Goal: Task Accomplishment & Management: Complete application form

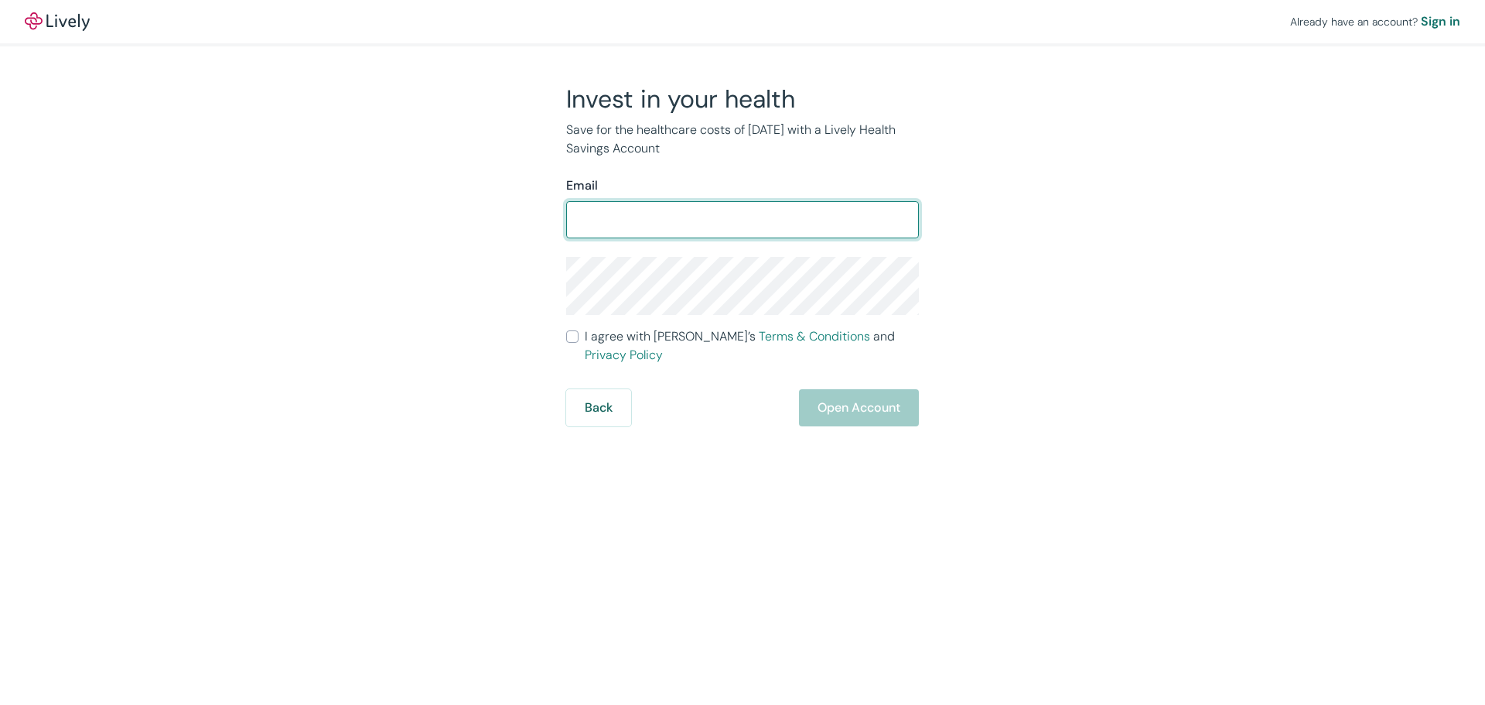
click at [674, 221] on input "Email" at bounding box center [742, 219] width 353 height 31
type input "ltomazova001@yahoo.com"
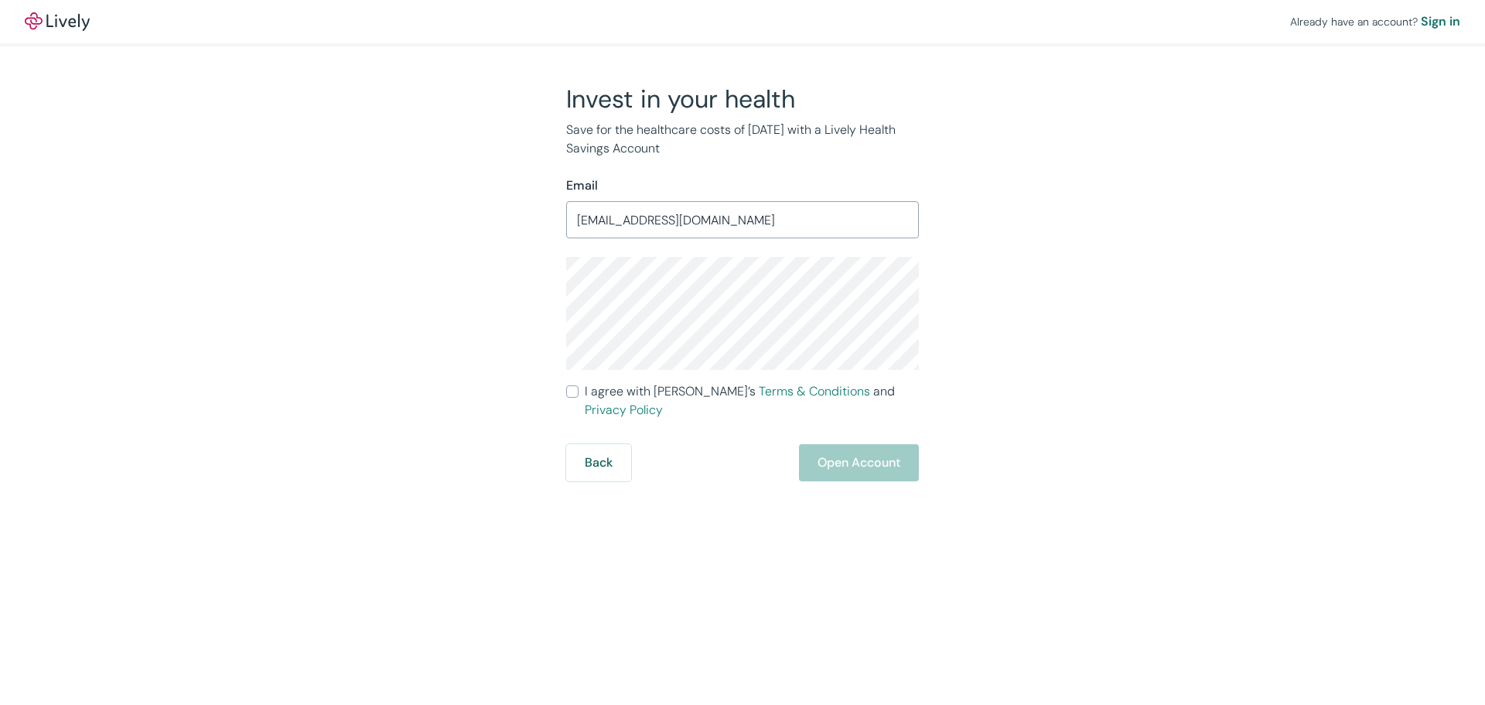
click at [558, 297] on div "Invest in your health Save for the healthcare costs of tomorrow with a Lively H…" at bounding box center [733, 283] width 371 height 398
click at [607, 394] on span "I agree with Lively’s Terms & Conditions and Privacy Policy" at bounding box center [752, 400] width 334 height 37
click at [579, 394] on input "I agree with Lively’s Terms & Conditions and Privacy Policy" at bounding box center [572, 391] width 12 height 12
checkbox input "true"
click at [910, 444] on button "Open Account" at bounding box center [859, 462] width 120 height 37
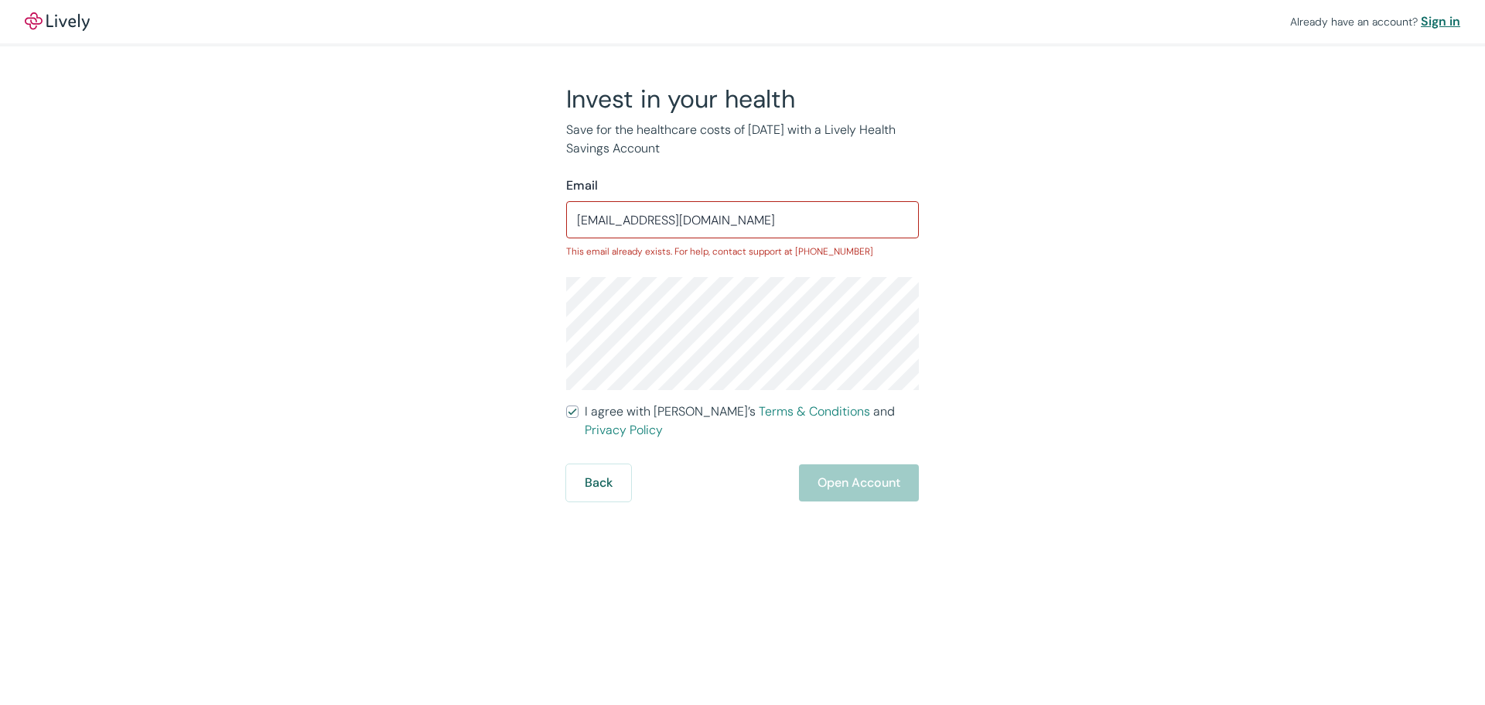
click at [1442, 21] on div "Sign in" at bounding box center [1440, 21] width 39 height 19
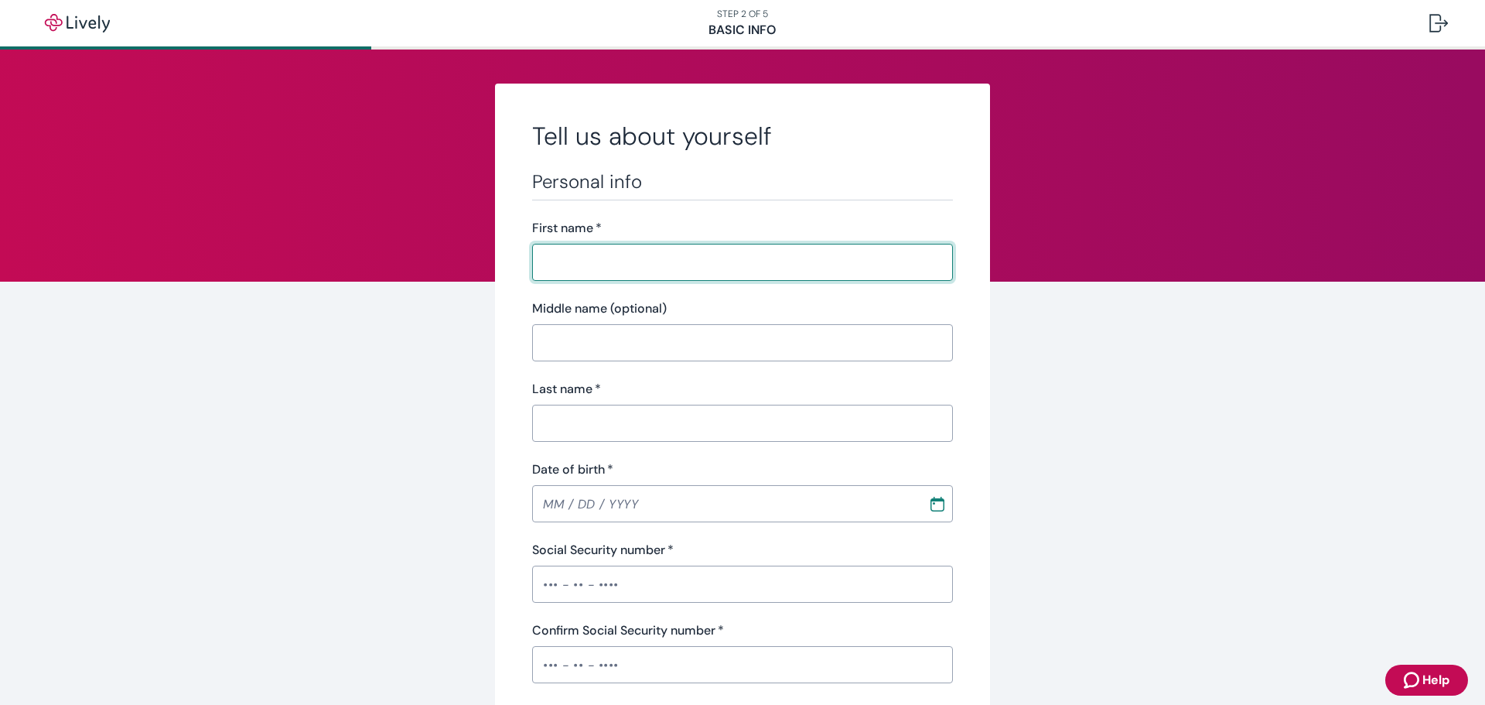
click at [561, 271] on input "First name   *" at bounding box center [742, 262] width 421 height 31
type input "[PERSON_NAME]"
type input "Tomazova"
type input "[PHONE_NUMBER]"
type input "[STREET_ADDRESS]"
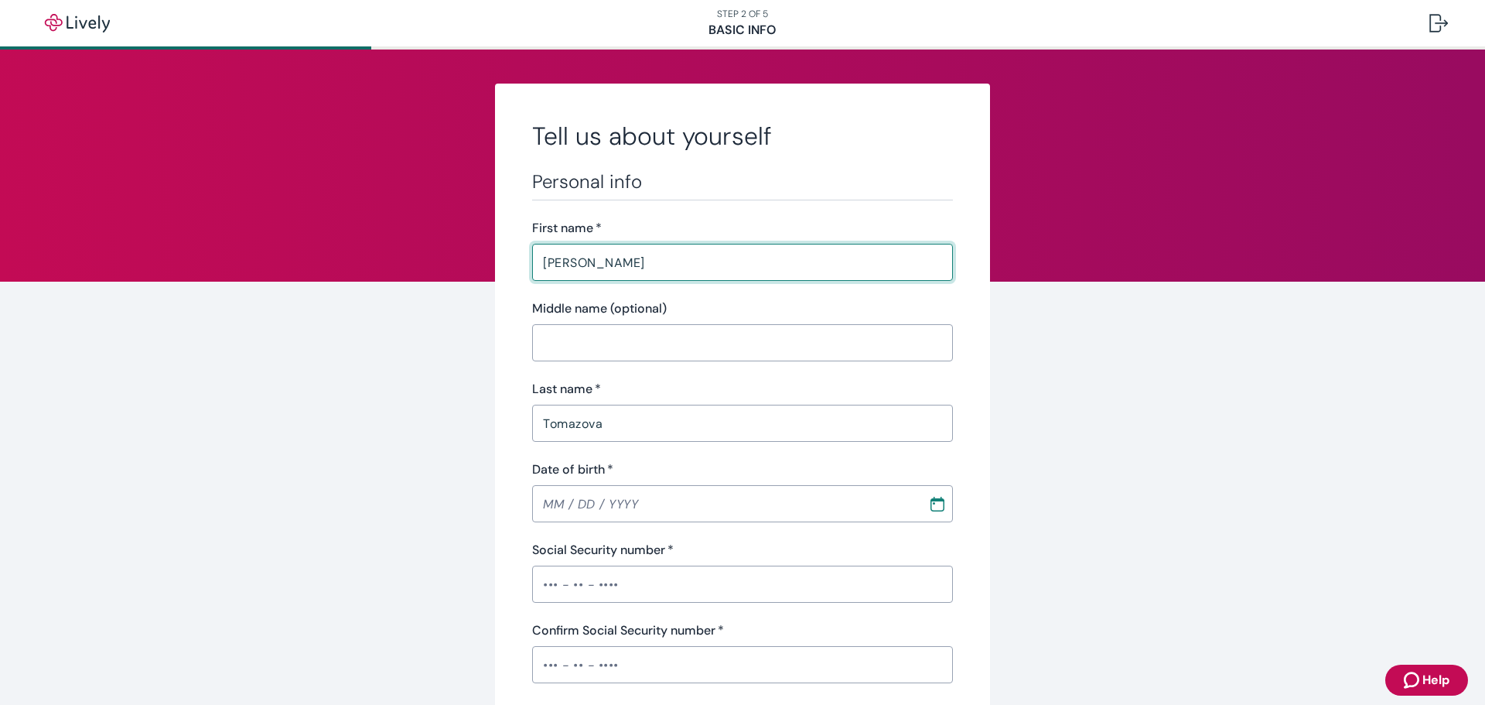
type input "Apt J"
type input "Los Gatos"
type input "CA"
type input "95030"
click at [683, 494] on input "MM / DD / YYYY" at bounding box center [719, 503] width 385 height 31
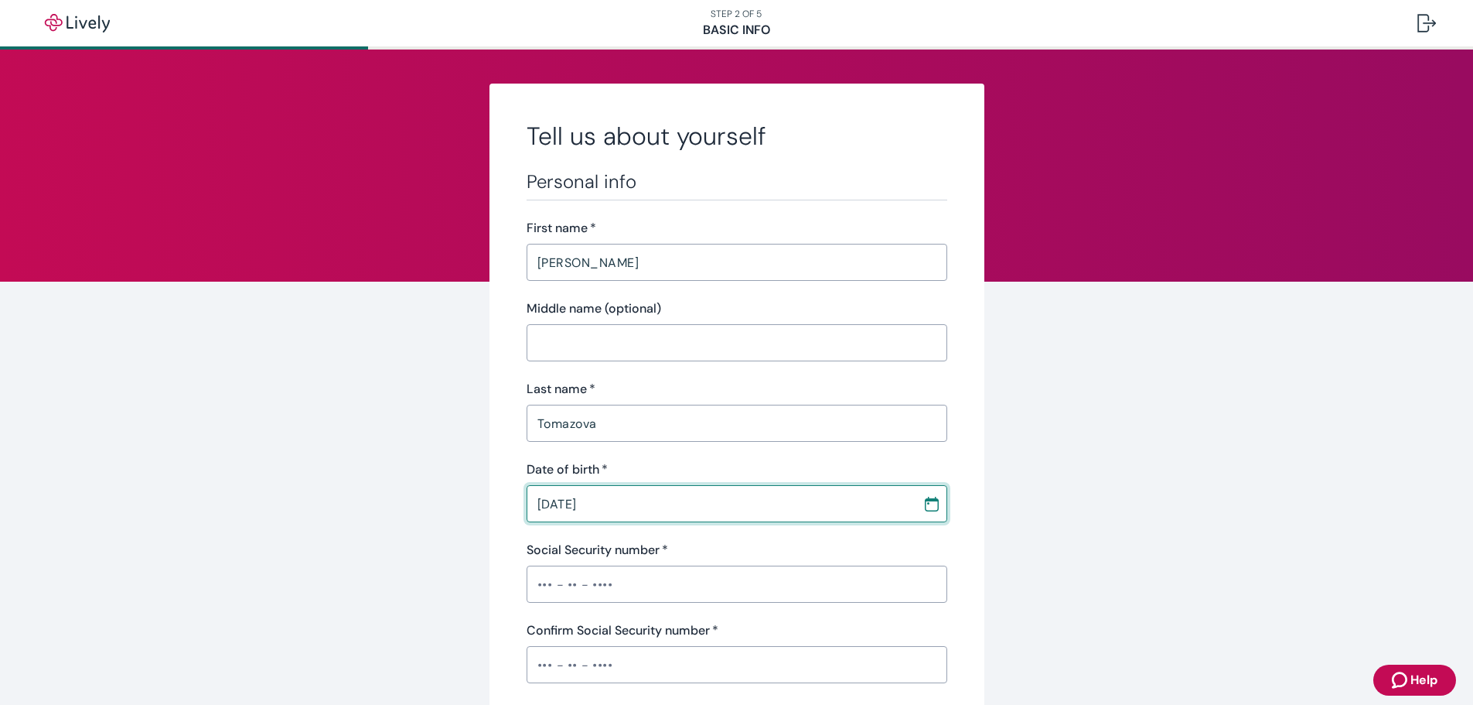
type input "[DATE]"
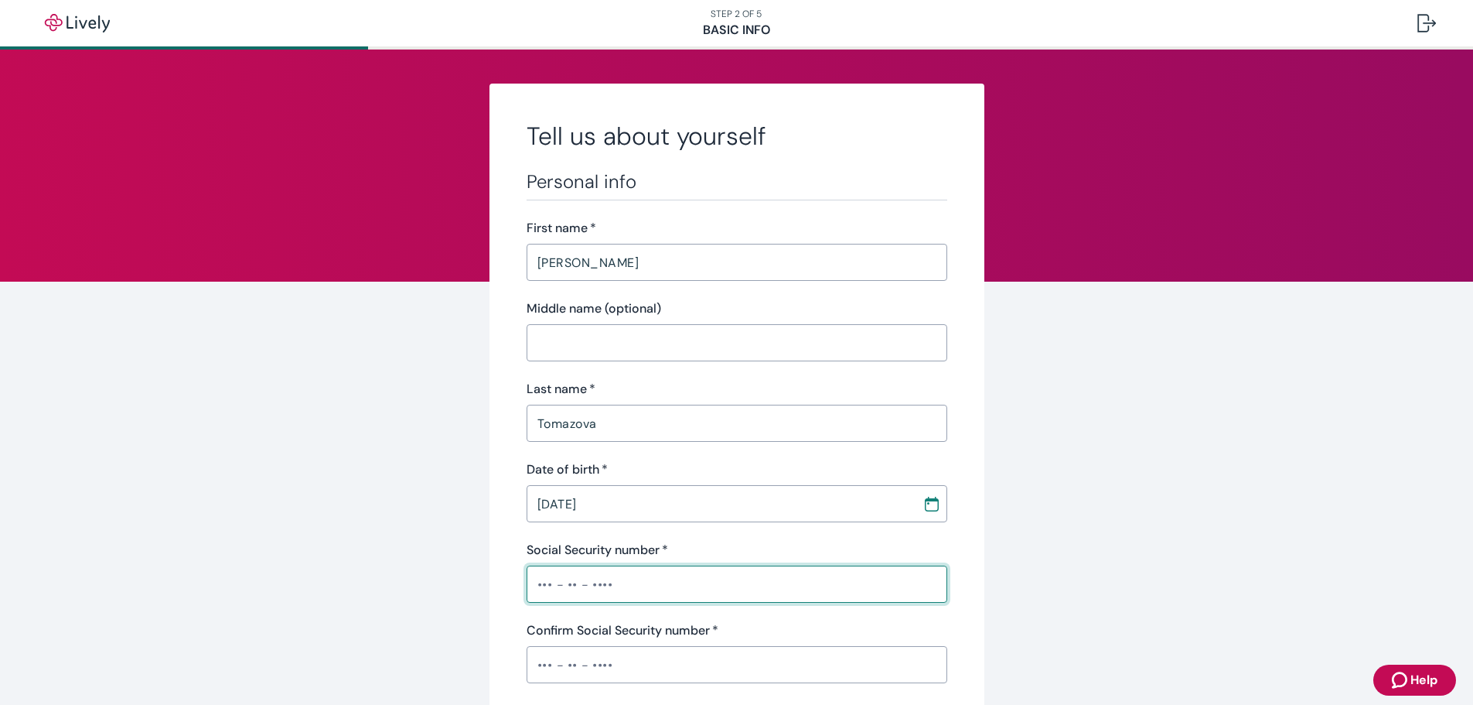
click at [627, 590] on input "Social Security number   *" at bounding box center [737, 583] width 421 height 31
type input "•••-••-3548"
click at [609, 657] on input "Confirm Social Security number   *" at bounding box center [737, 664] width 421 height 31
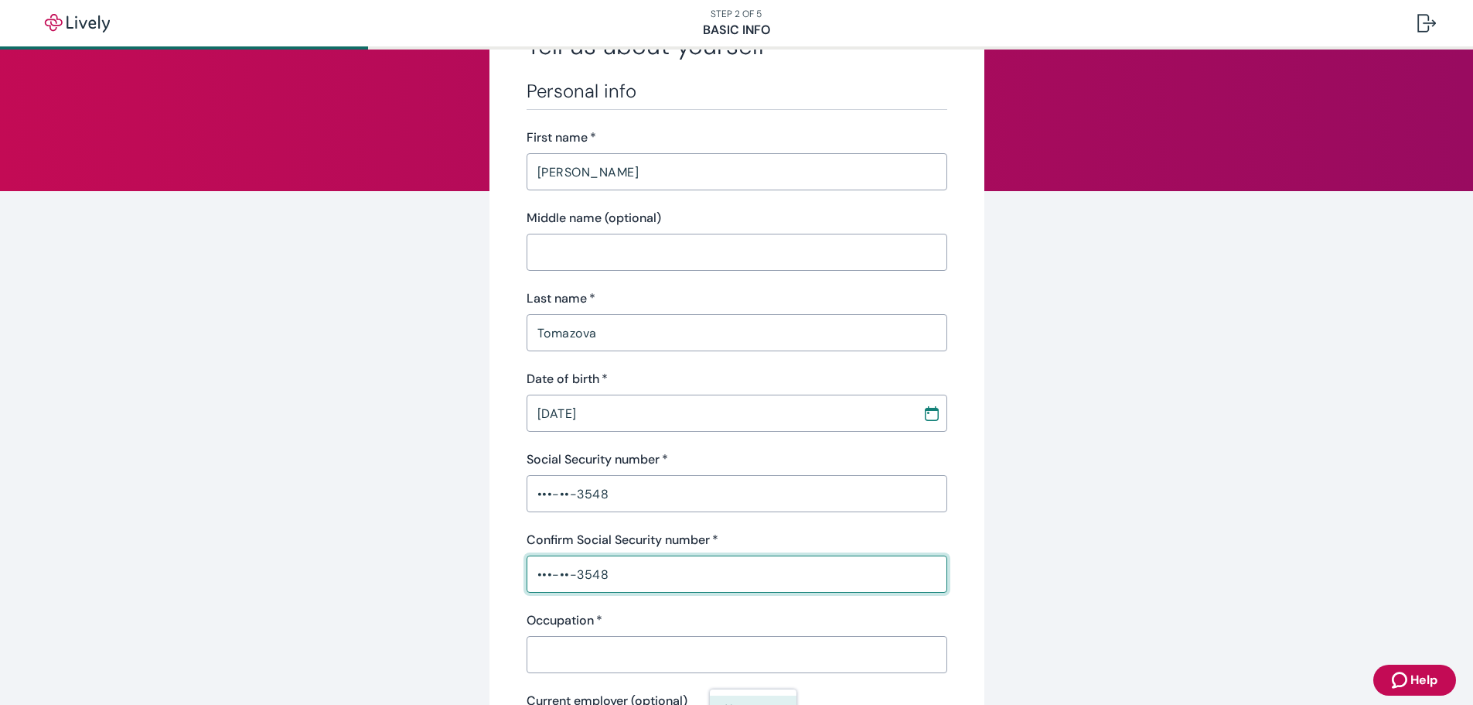
scroll to position [309, 0]
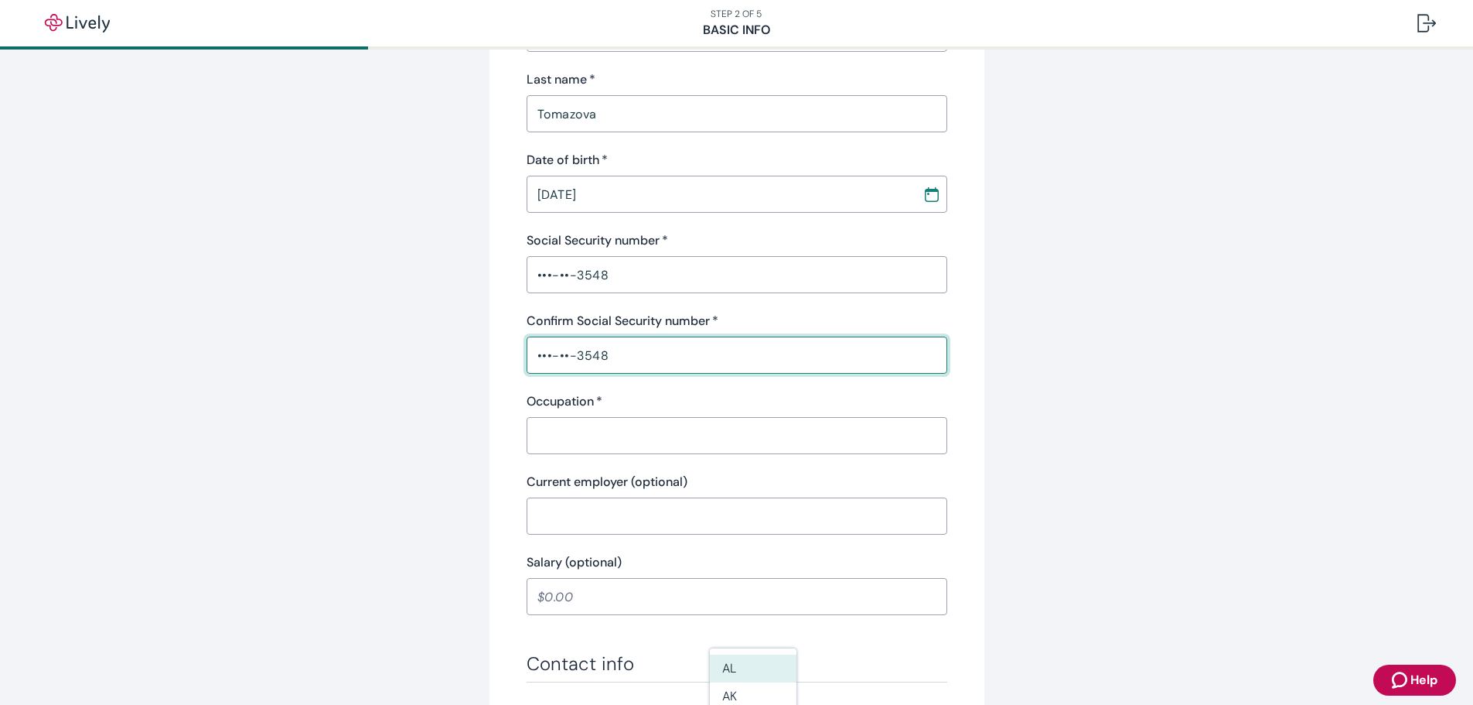
type input "•••-••-3548"
click at [570, 431] on input "Occupation   *" at bounding box center [737, 435] width 421 height 31
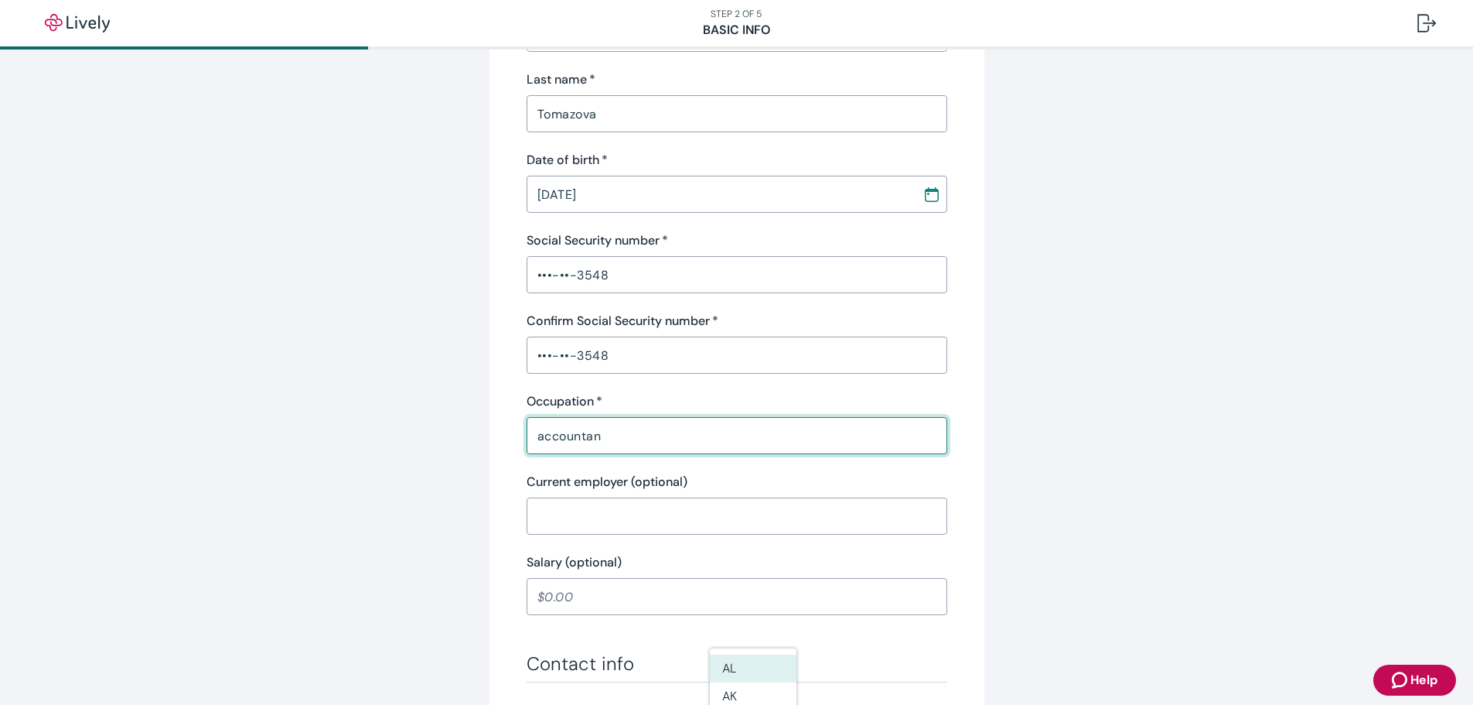
type input "accountant"
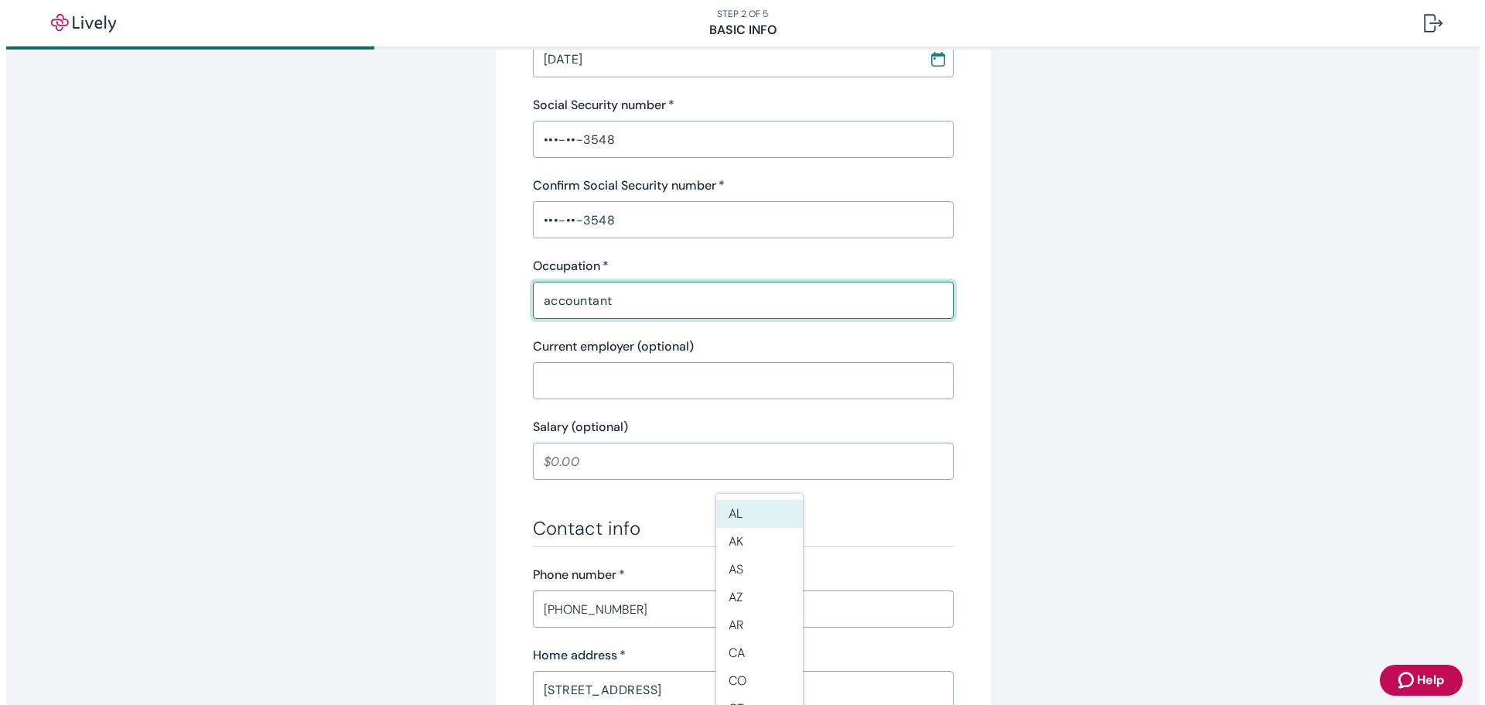
scroll to position [464, 0]
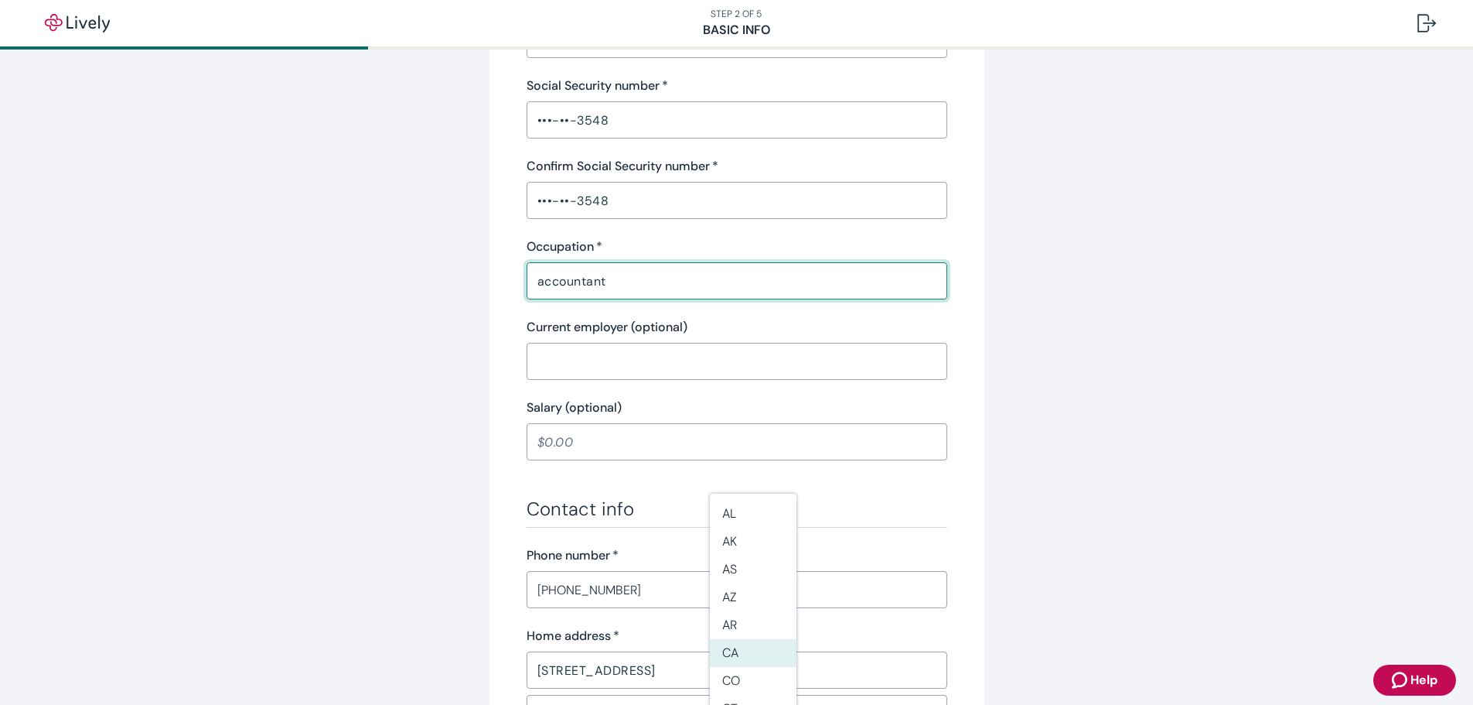
click at [737, 649] on li "CA" at bounding box center [753, 653] width 87 height 28
type input "CA"
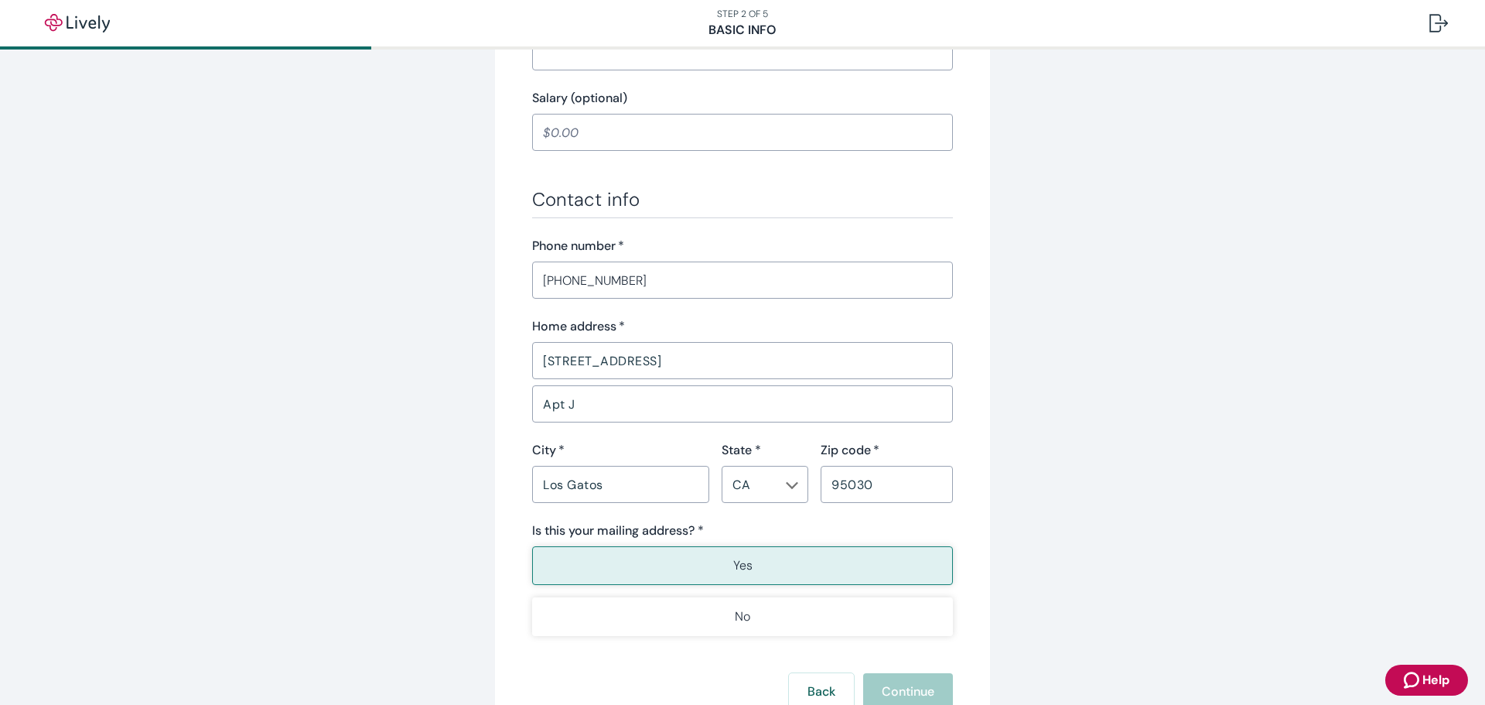
type input "accountant"
click at [755, 367] on input "[STREET_ADDRESS]" at bounding box center [742, 360] width 421 height 31
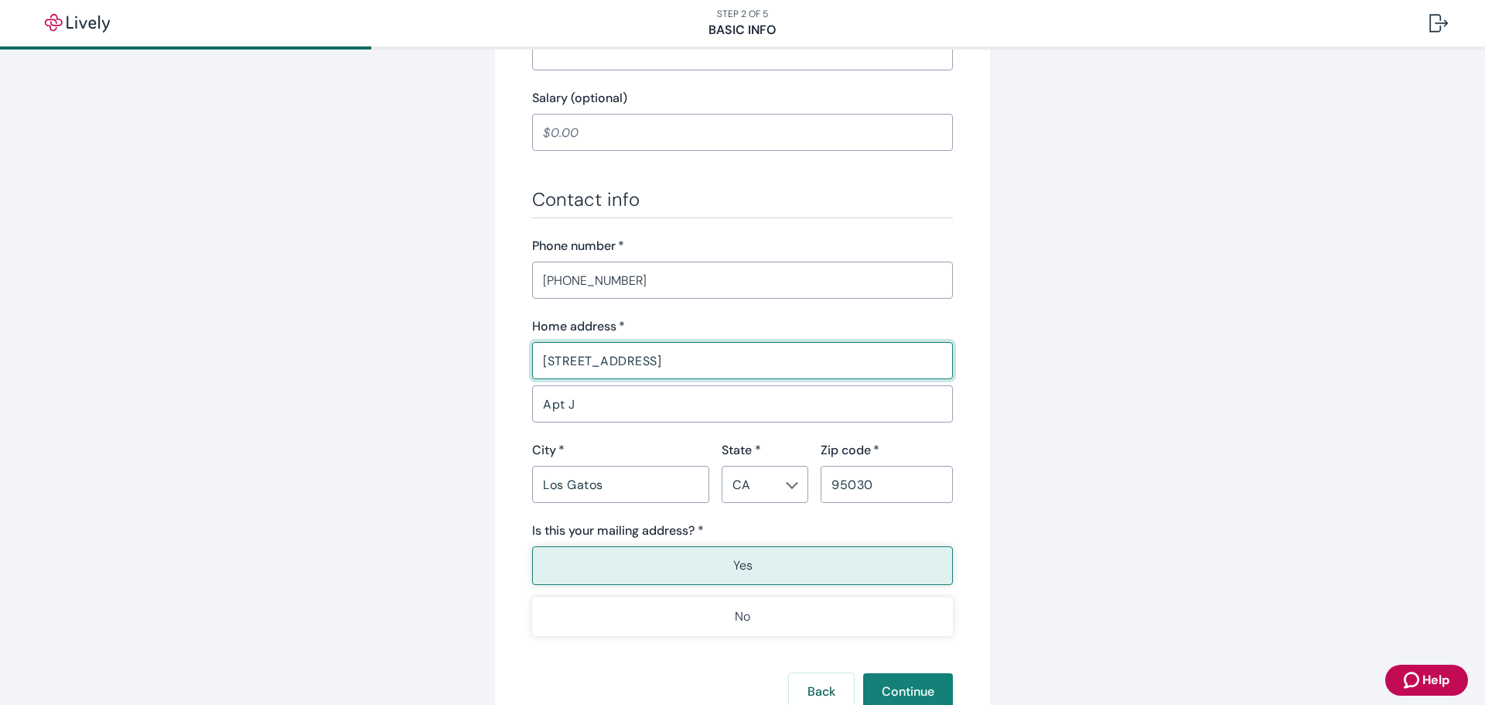
type input "[STREET_ADDRESS]"
click at [974, 445] on div "Tell us about yourself Personal info First name   * [PERSON_NAME] ​ Middle name…" at bounding box center [742, 31] width 495 height 1443
click at [725, 563] on button "Yes" at bounding box center [742, 565] width 421 height 39
click at [907, 689] on button "Continue" at bounding box center [908, 691] width 90 height 37
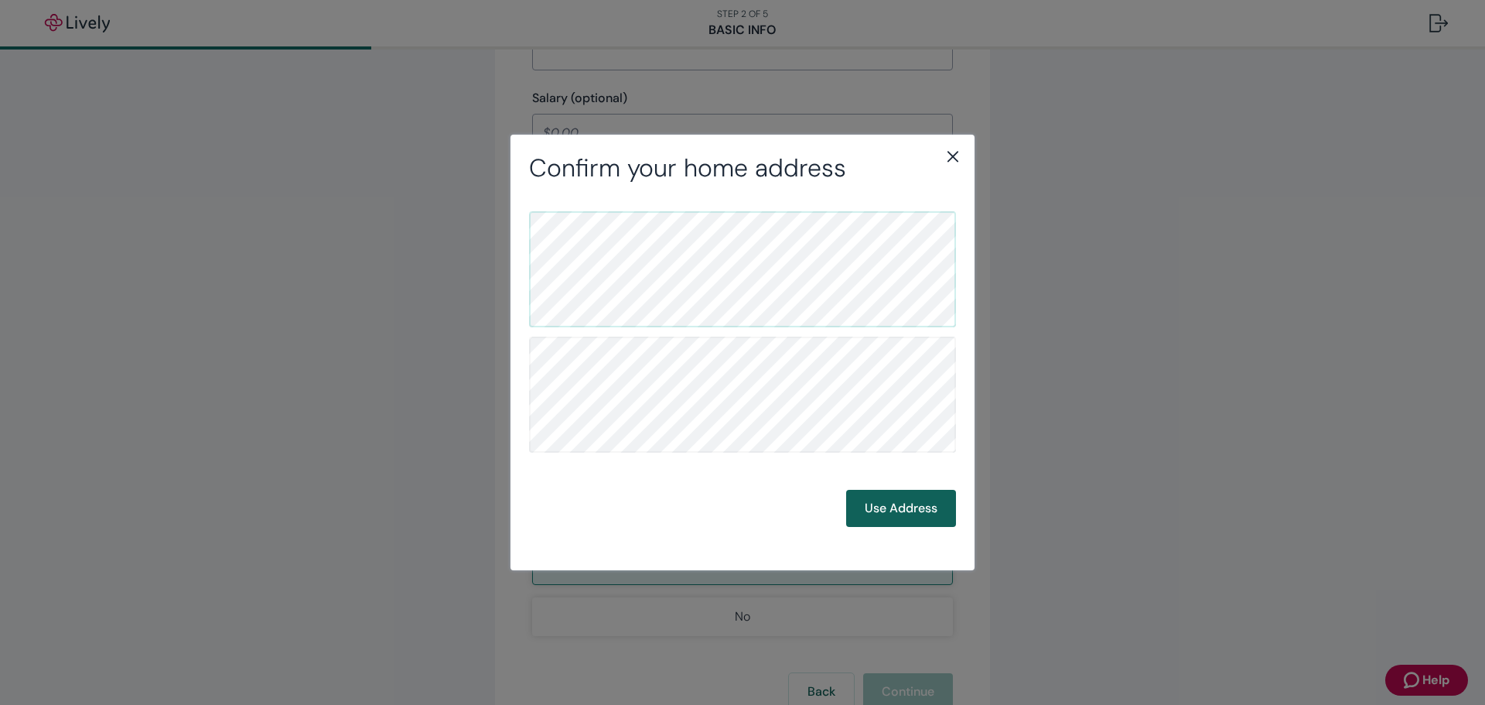
click at [888, 510] on button "Use Address" at bounding box center [901, 508] width 110 height 37
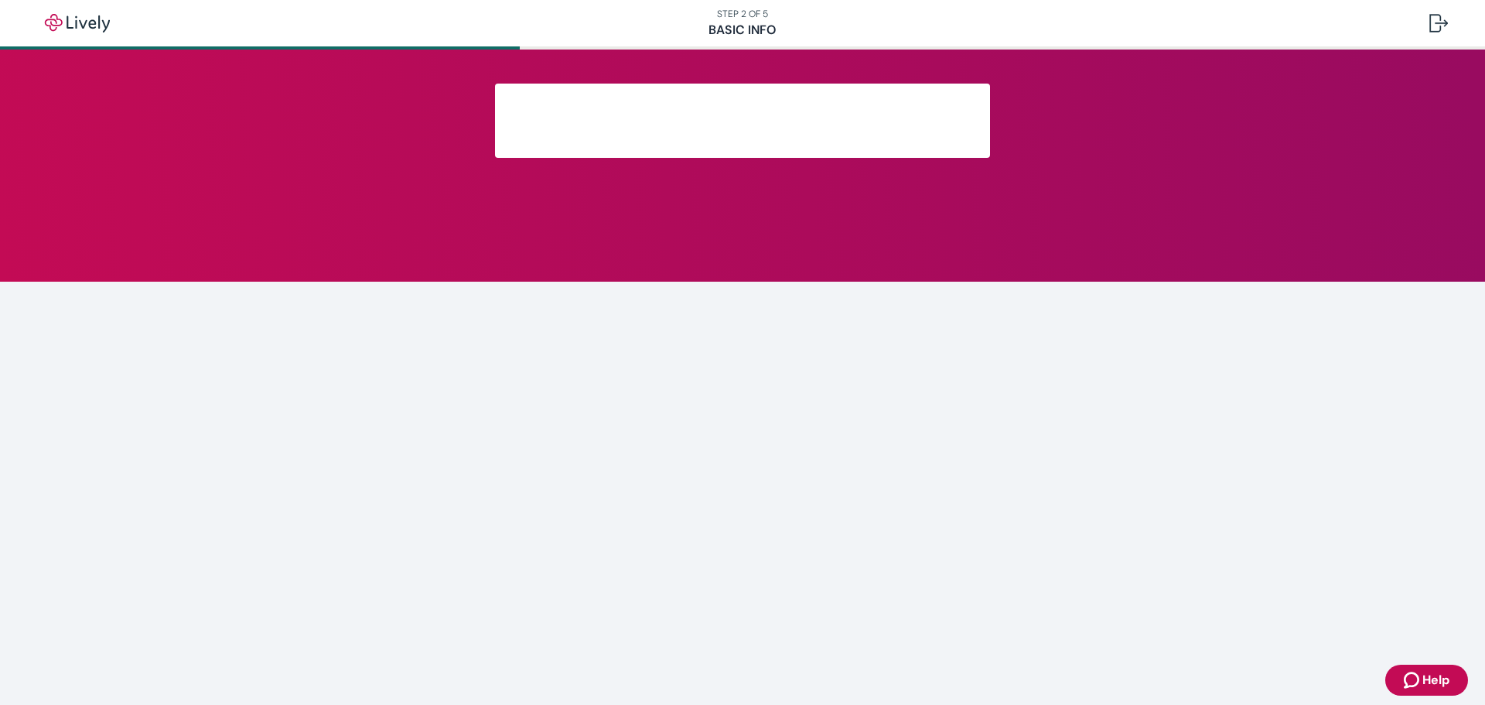
scroll to position [210, 0]
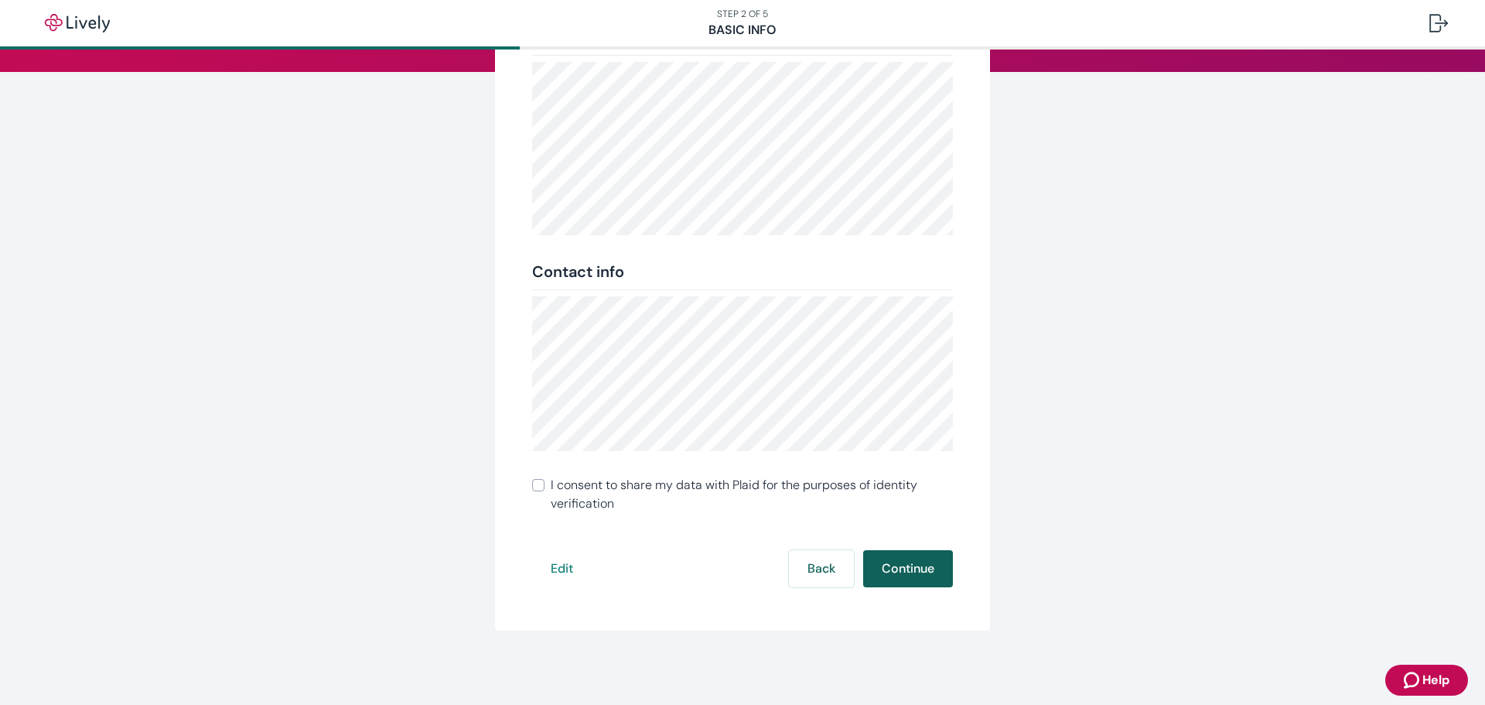
click at [888, 559] on button "Continue" at bounding box center [908, 568] width 90 height 37
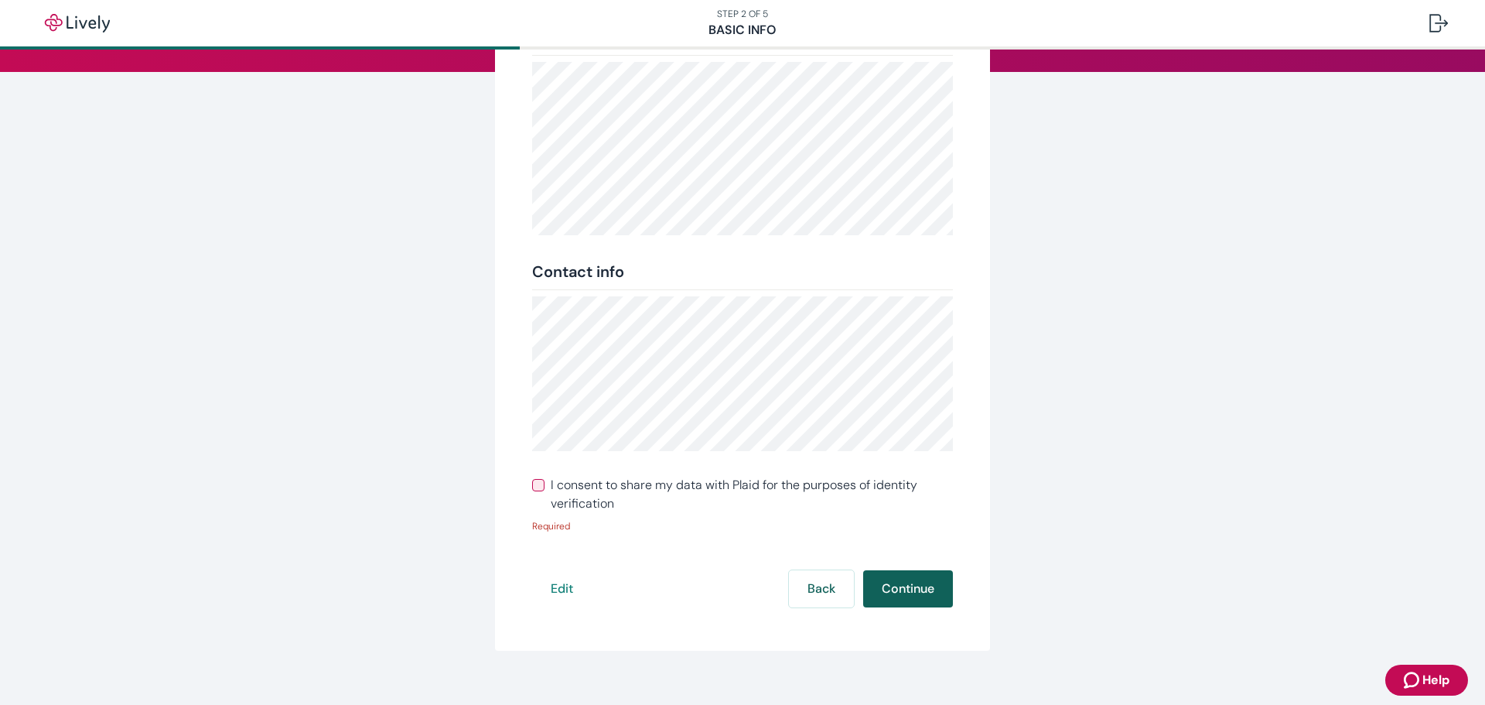
click at [914, 596] on button "Continue" at bounding box center [908, 588] width 90 height 37
click at [532, 479] on input "I consent to share my data with Plaid for the purposes of identity verification" at bounding box center [538, 485] width 12 height 12
checkbox input "true"
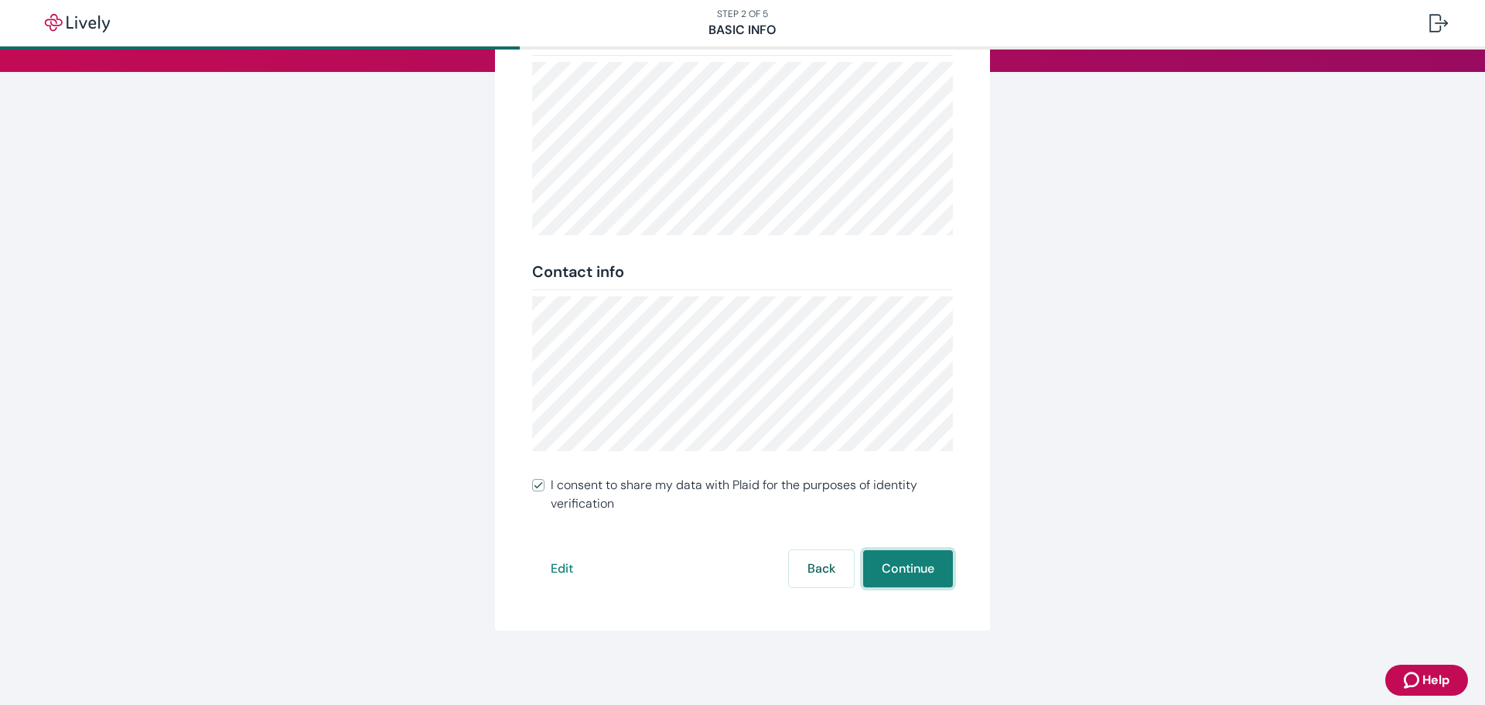
click at [897, 560] on button "Continue" at bounding box center [908, 568] width 90 height 37
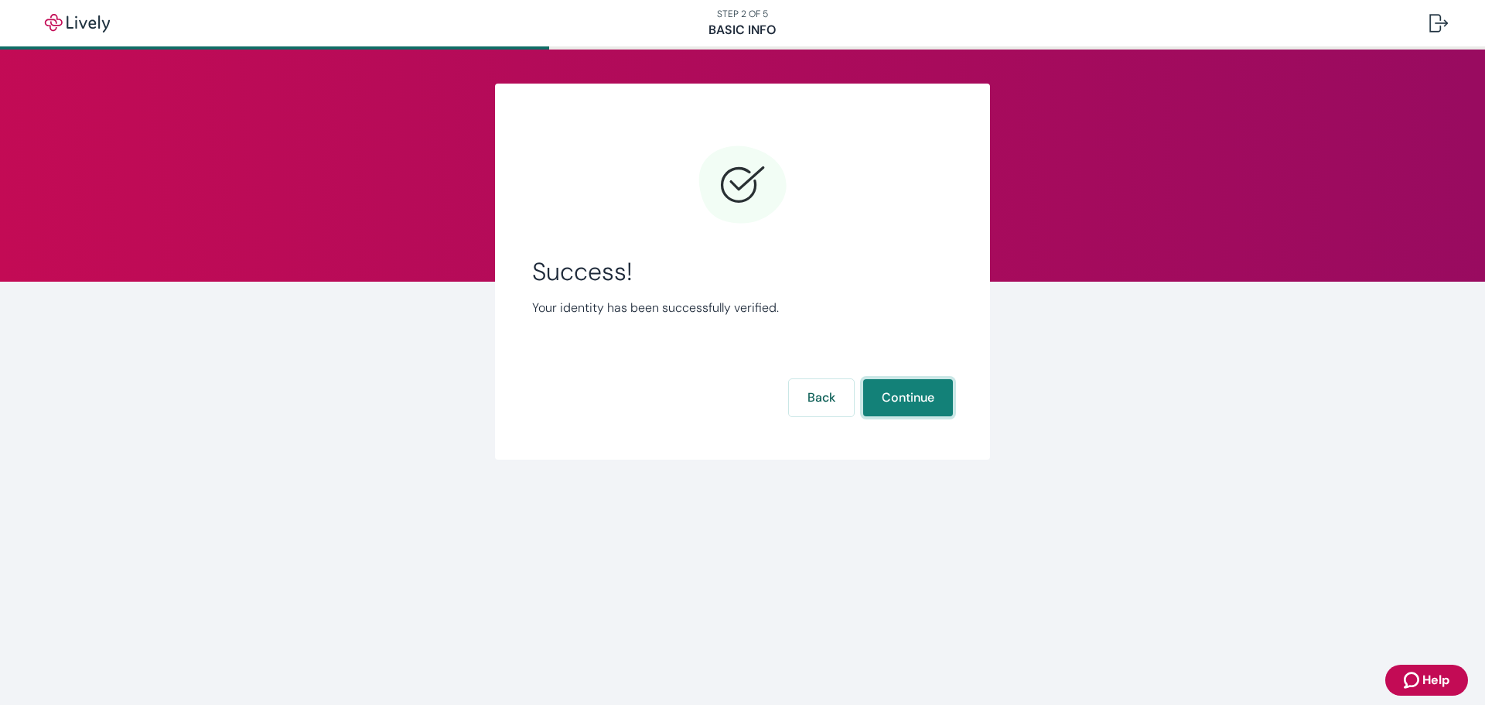
click at [899, 397] on button "Continue" at bounding box center [908, 397] width 90 height 37
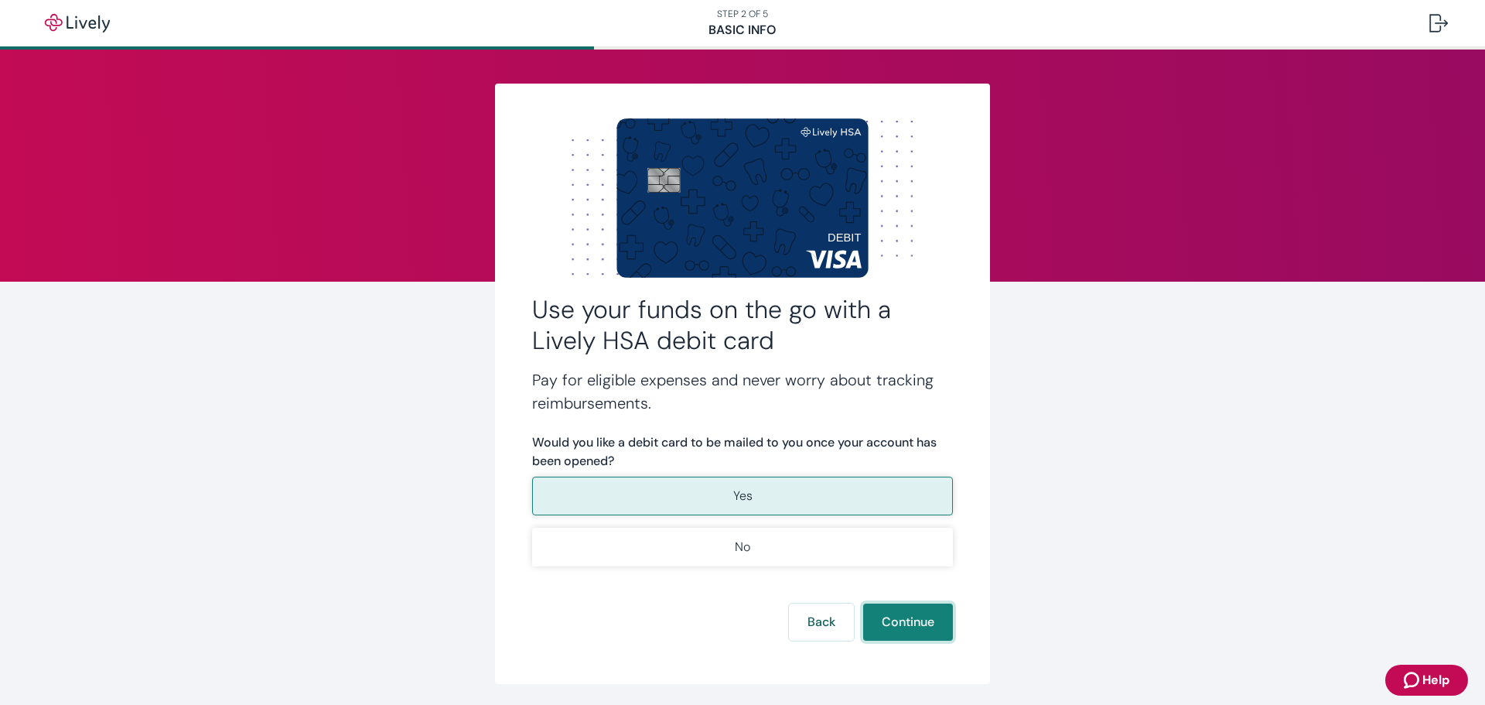
click at [905, 626] on button "Continue" at bounding box center [908, 621] width 90 height 37
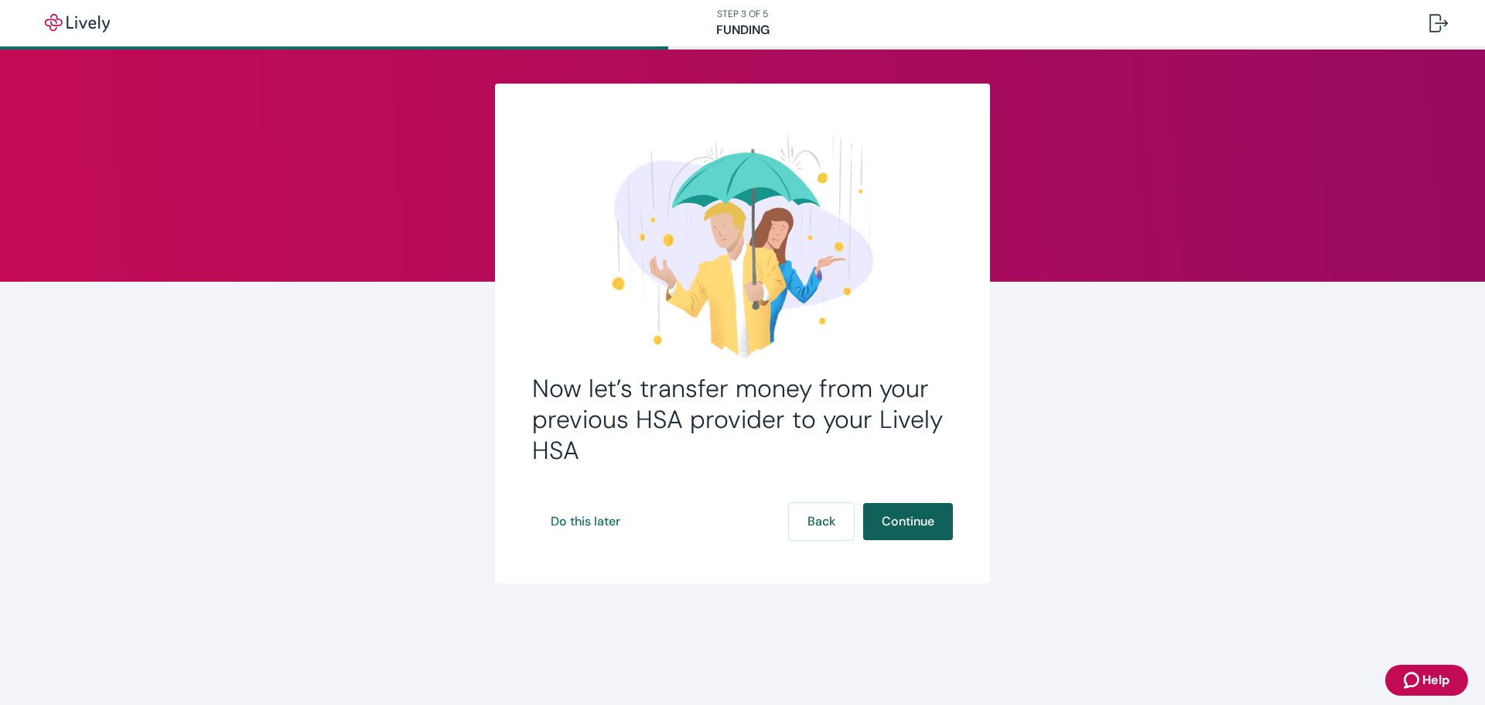
click at [916, 524] on button "Continue" at bounding box center [908, 521] width 90 height 37
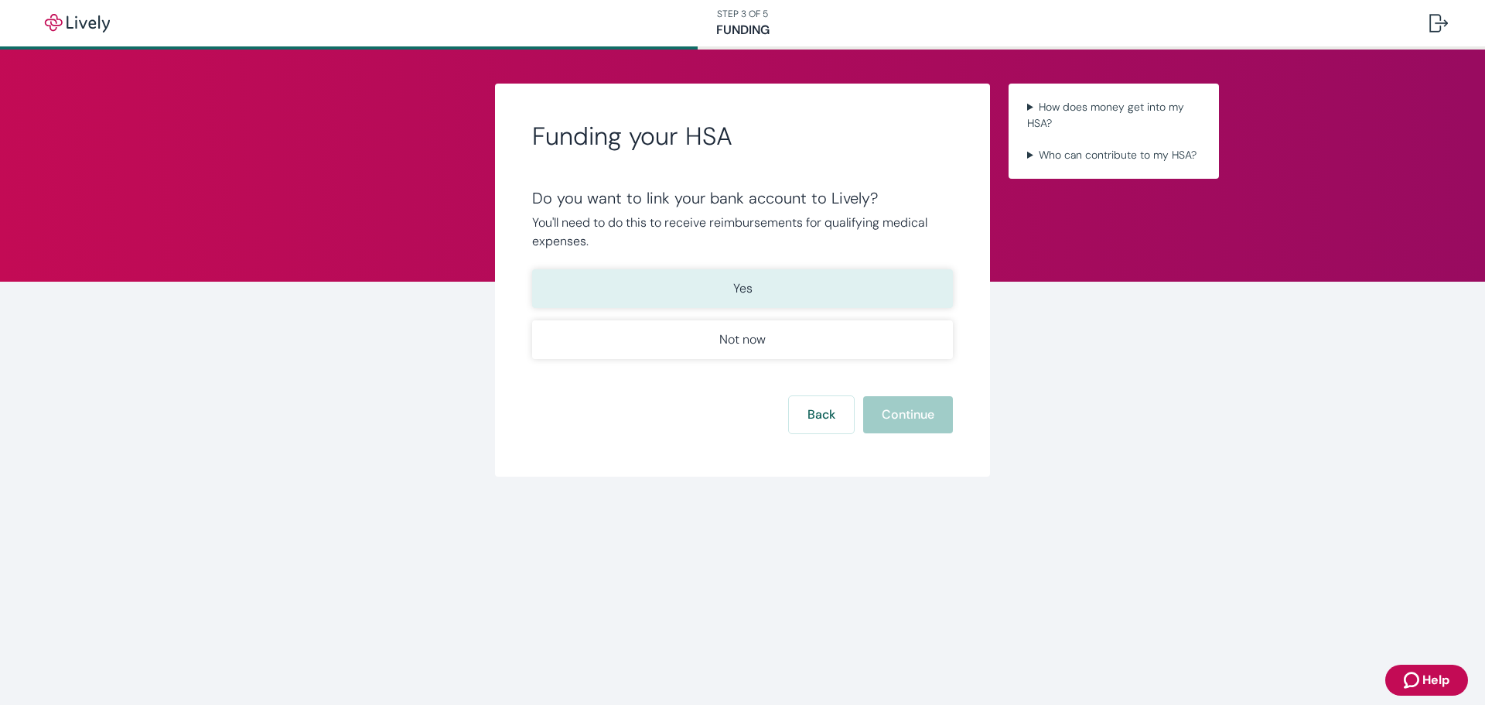
click at [744, 291] on p "Yes" at bounding box center [742, 288] width 19 height 19
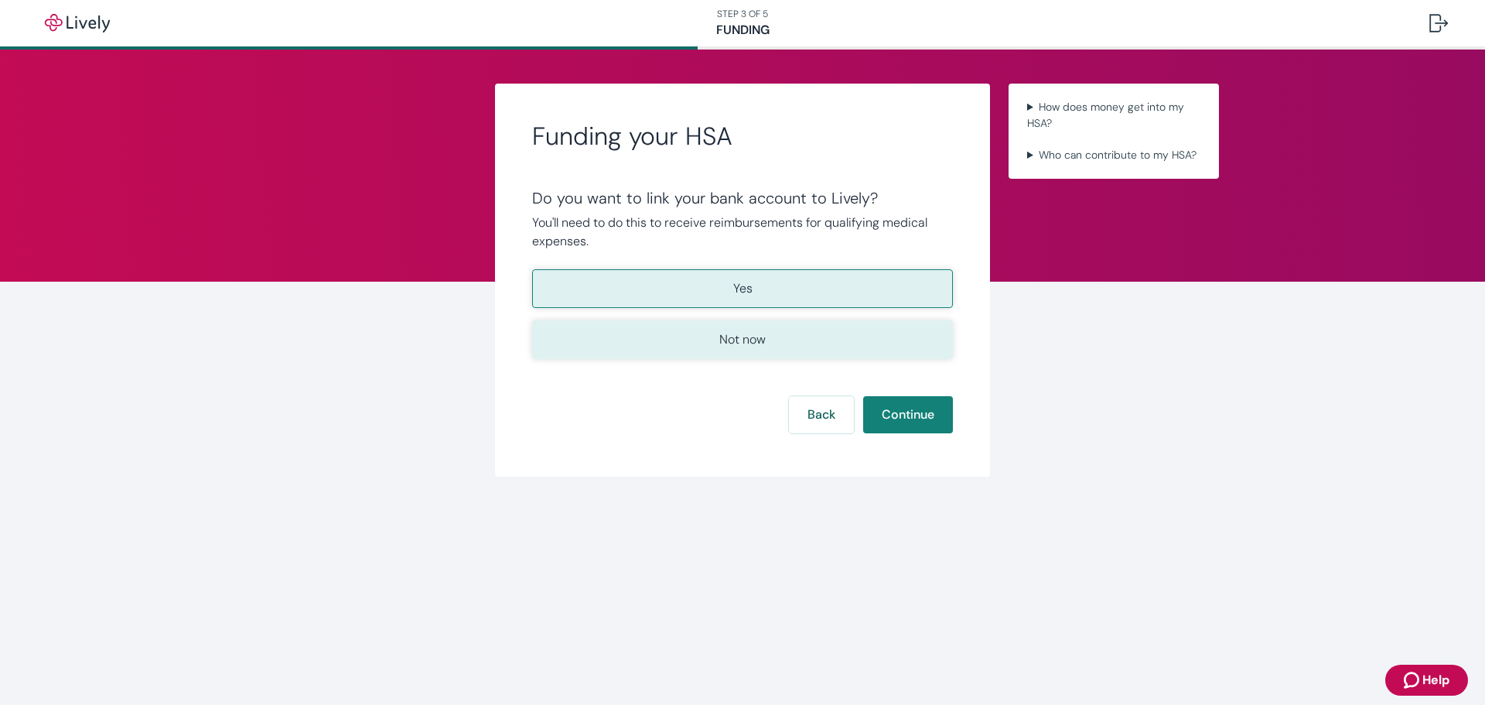
click at [771, 333] on button "Not now" at bounding box center [742, 339] width 421 height 39
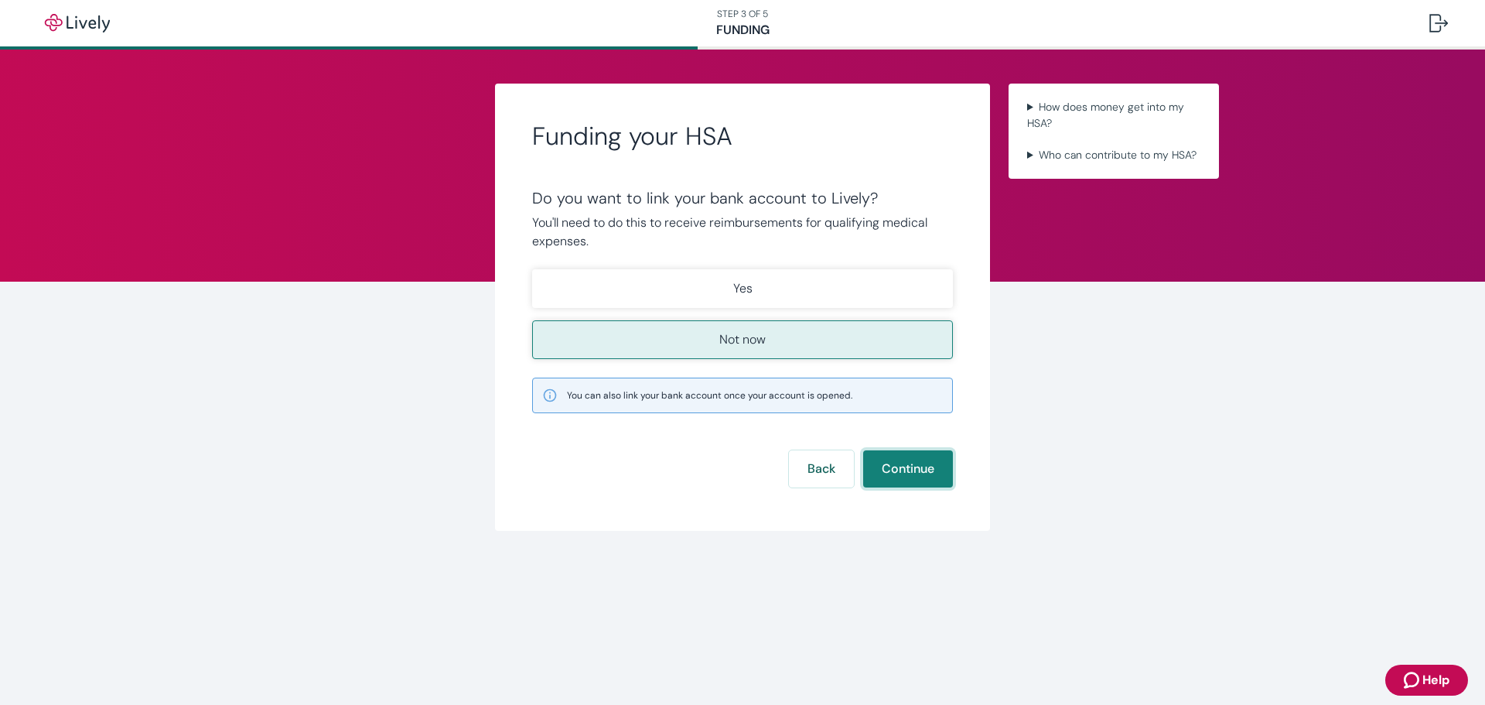
click at [910, 467] on button "Continue" at bounding box center [908, 468] width 90 height 37
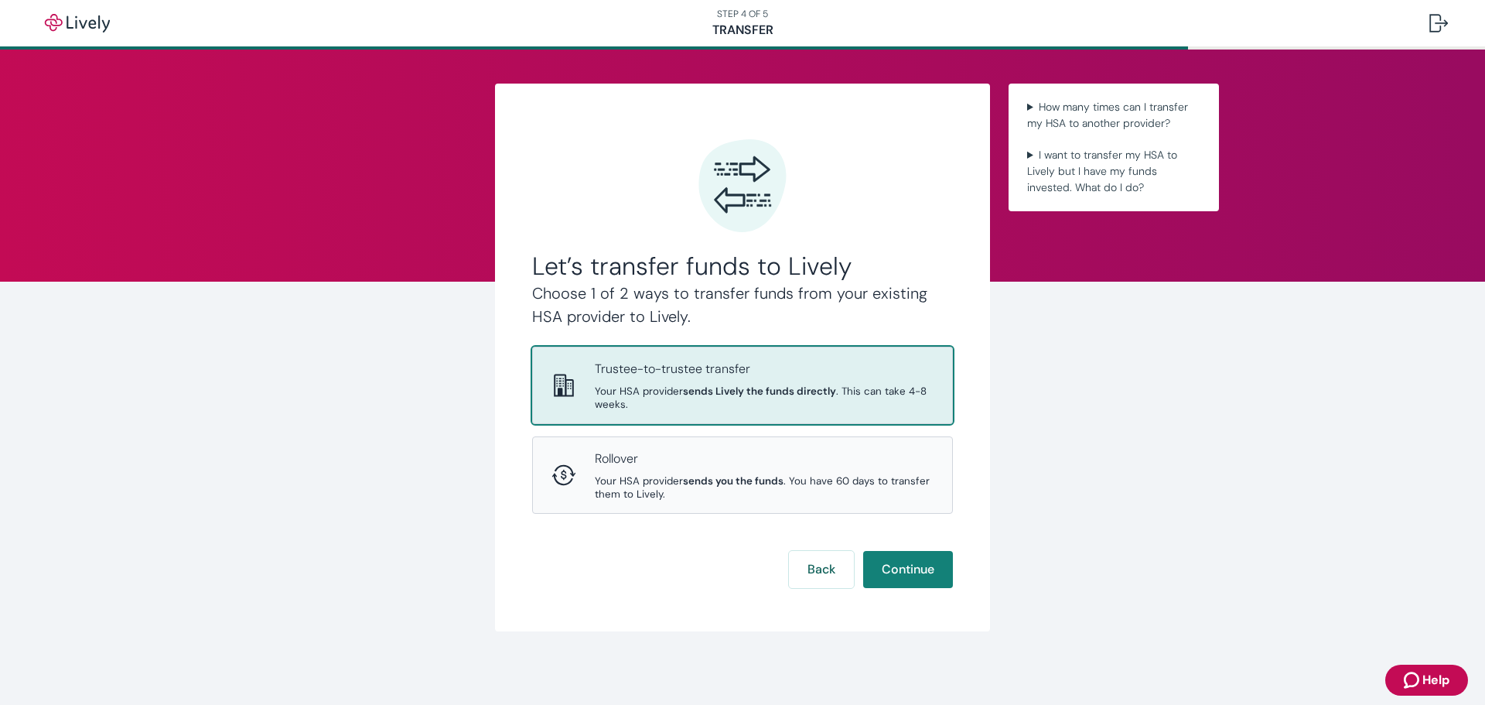
click at [683, 387] on strong "sends Lively the funds directly" at bounding box center [759, 390] width 153 height 13
click at [918, 578] on button "Continue" at bounding box center [908, 569] width 90 height 37
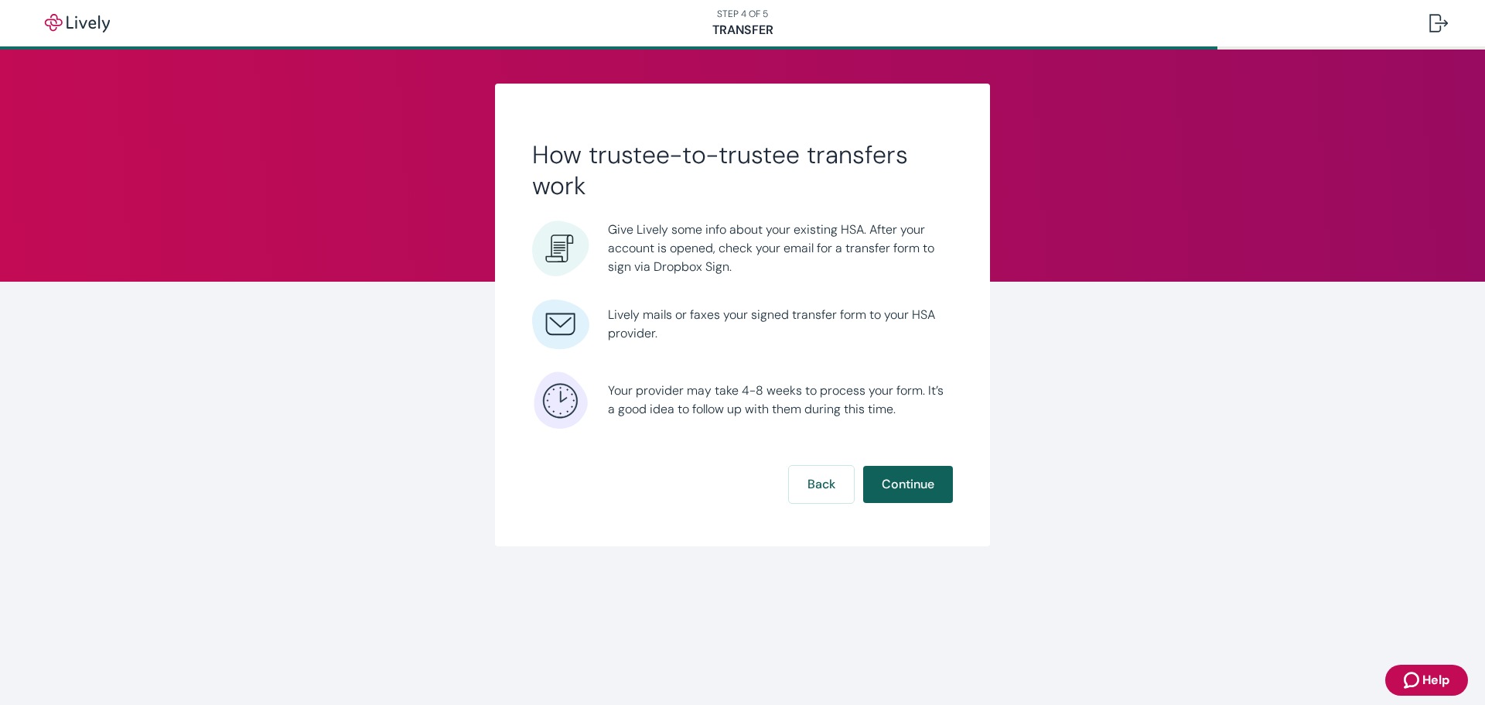
click at [913, 477] on button "Continue" at bounding box center [908, 484] width 90 height 37
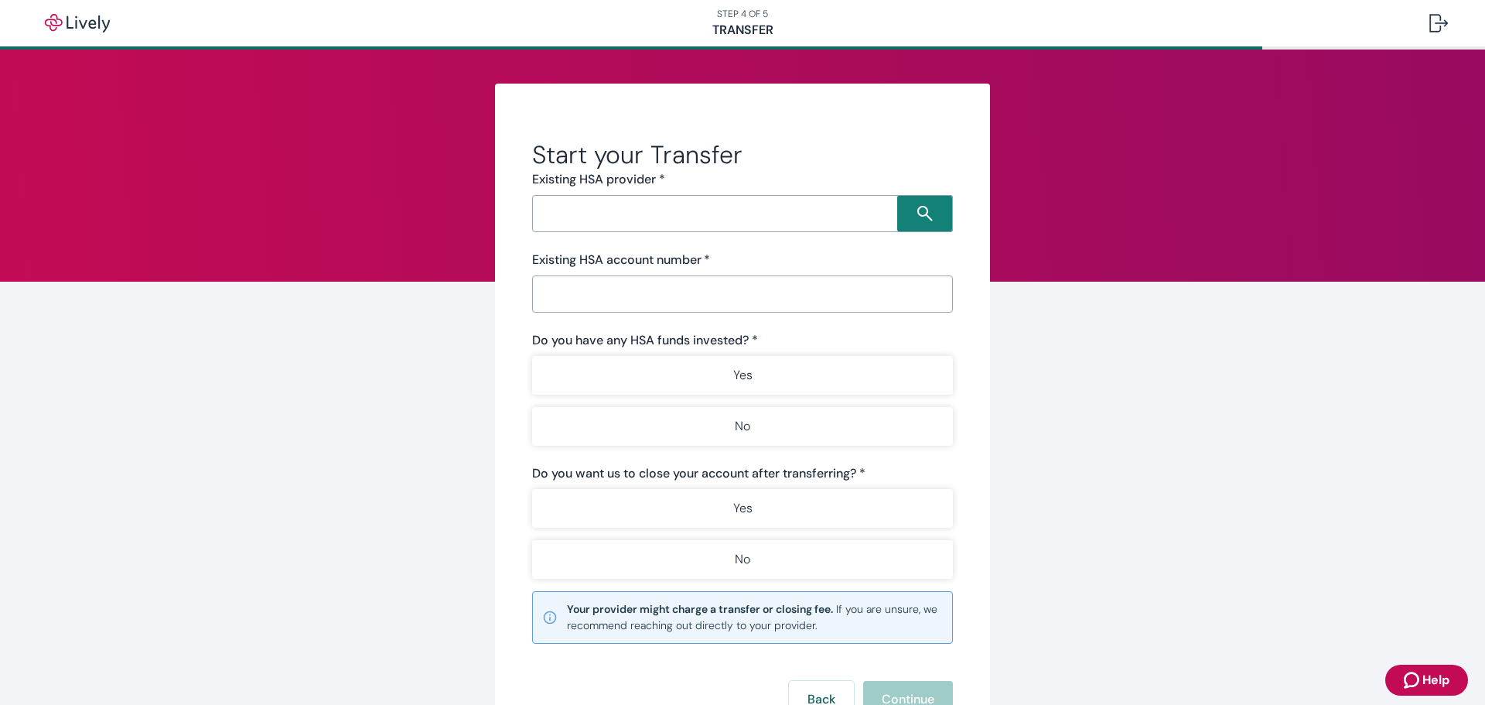
click at [574, 210] on input "Search input" at bounding box center [717, 214] width 360 height 22
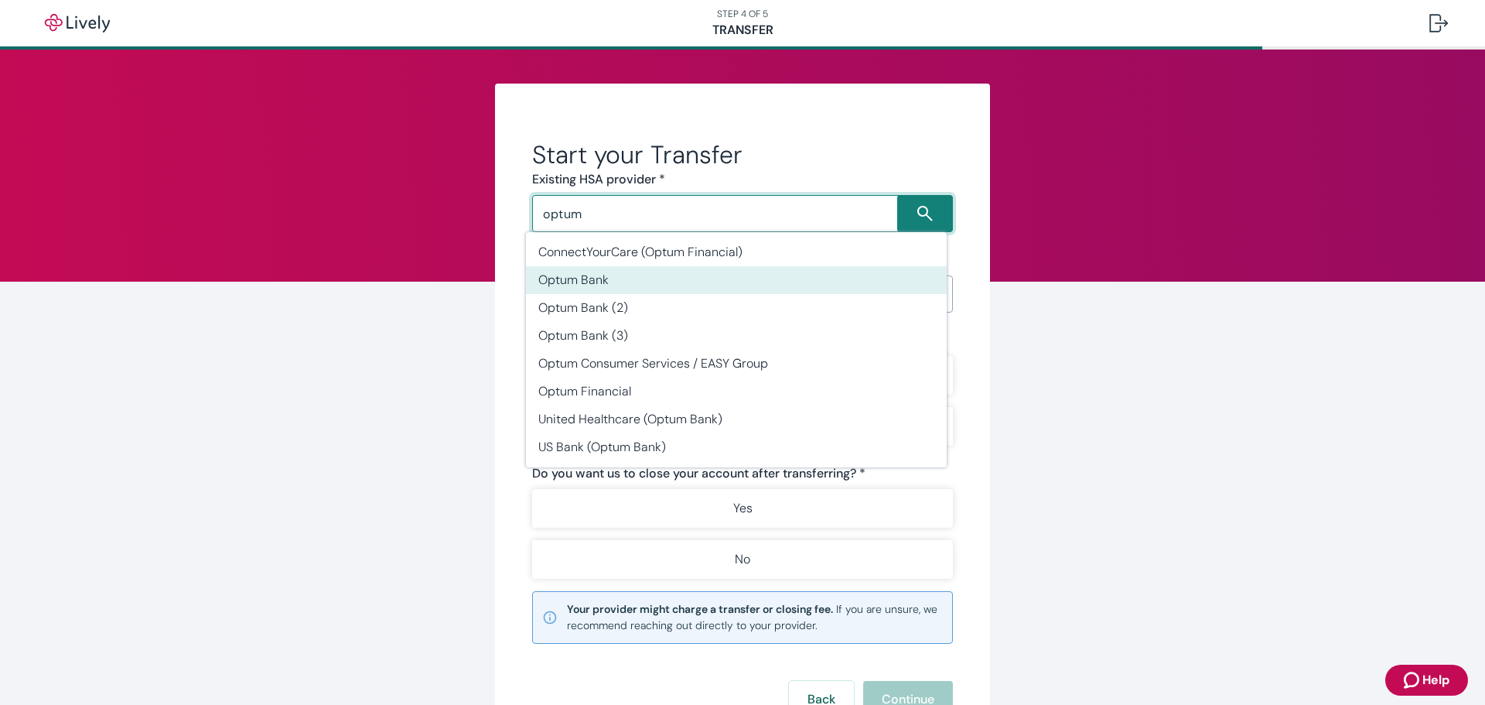
click at [585, 271] on li "Optum Bank" at bounding box center [736, 280] width 421 height 28
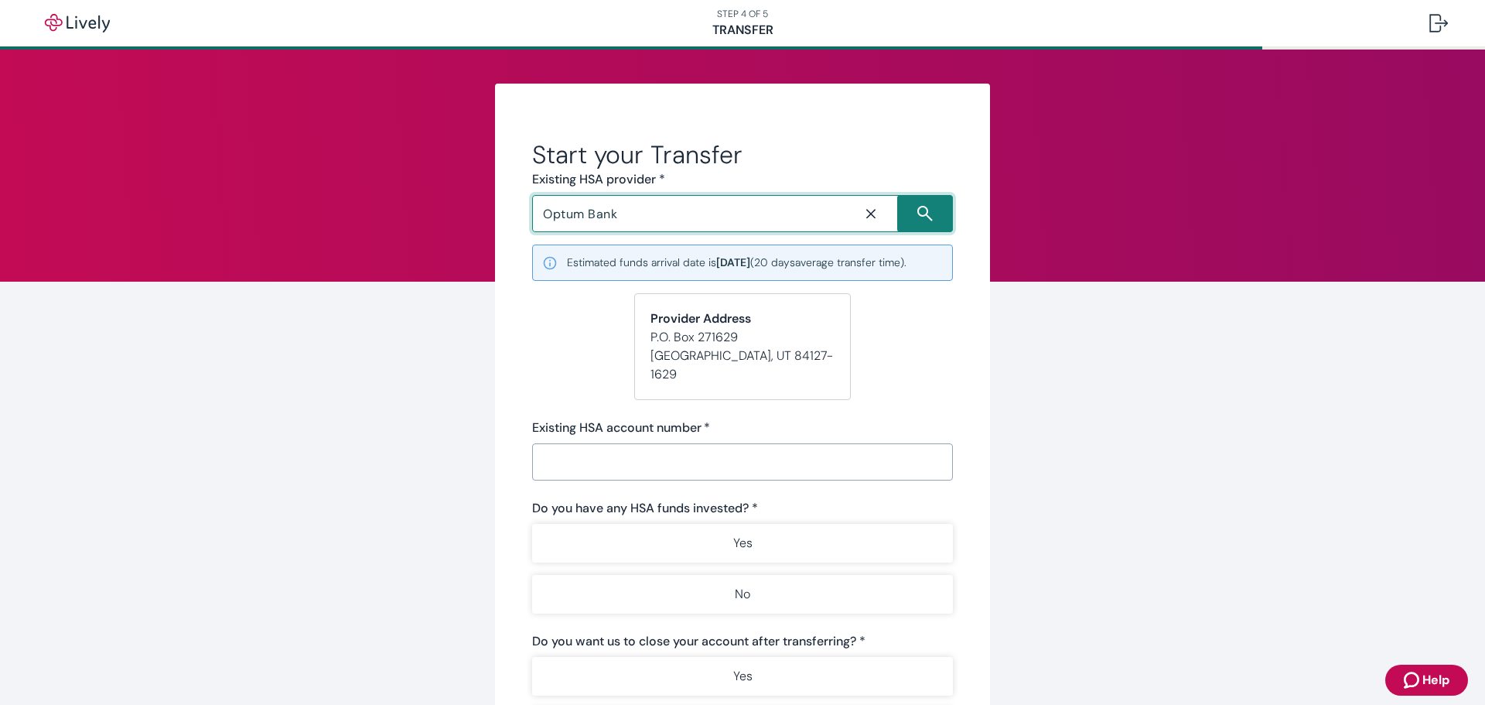
type input "Optum Bank"
